Goal: Check status: Check status

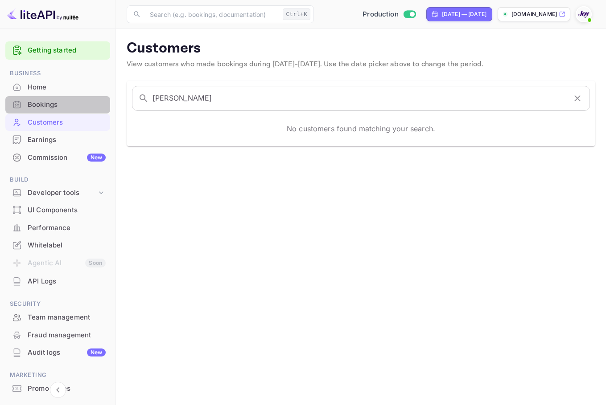
click at [67, 102] on div "Bookings" at bounding box center [67, 105] width 78 height 10
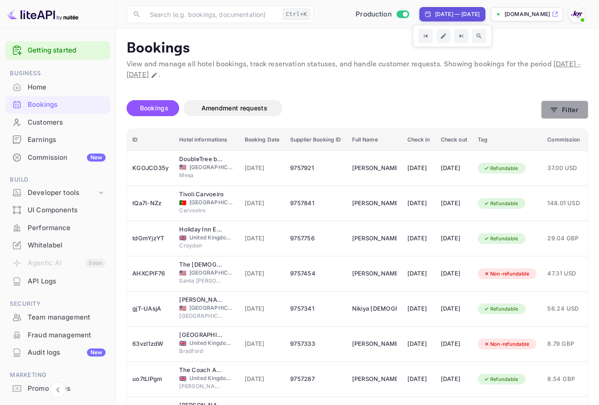
click at [553, 109] on icon "button" at bounding box center [553, 110] width 9 height 9
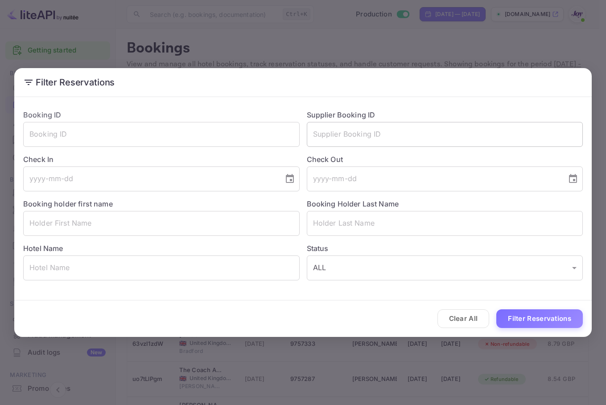
click at [347, 125] on input "text" at bounding box center [445, 134] width 276 height 25
click at [405, 131] on input "text" at bounding box center [445, 134] width 276 height 25
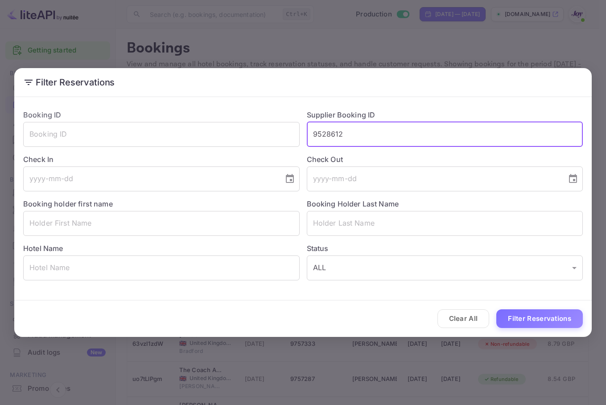
type input "9528612"
click at [496, 310] on button "Filter Reservations" at bounding box center [539, 319] width 86 height 19
